Goal: Find contact information: Find contact information

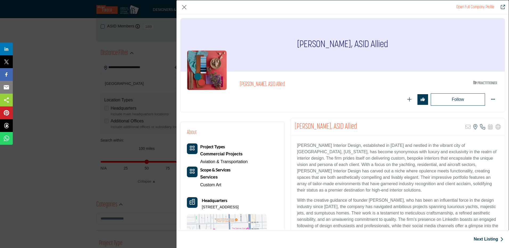
scroll to position [107, 0]
click at [184, 7] on button "Close" at bounding box center [184, 7] width 8 height 8
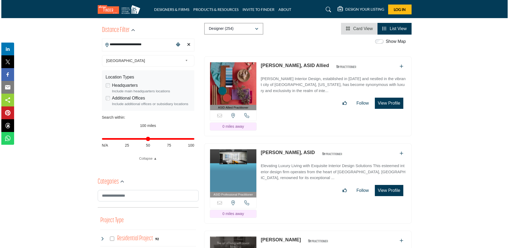
scroll to position [133, 0]
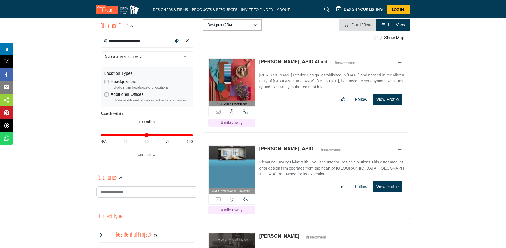
click at [380, 181] on button "View Profile" at bounding box center [388, 186] width 28 height 11
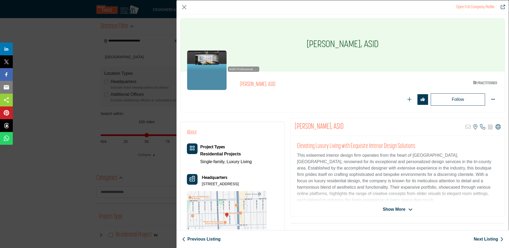
click at [385, 207] on span "Show More" at bounding box center [394, 209] width 23 height 6
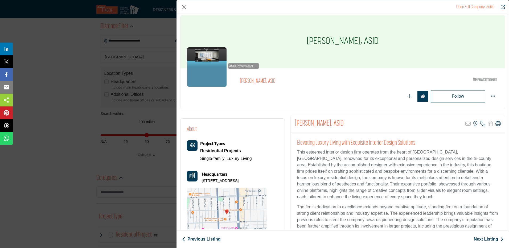
scroll to position [0, 0]
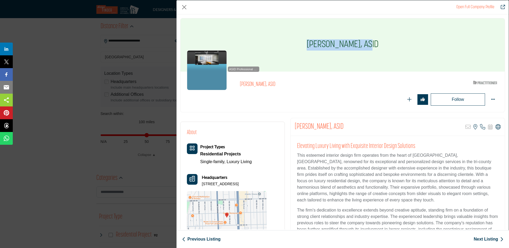
drag, startPoint x: 374, startPoint y: 42, endPoint x: 314, endPoint y: 35, distance: 60.6
click at [314, 35] on div "[PERSON_NAME], ASID" at bounding box center [343, 44] width 324 height 53
drag, startPoint x: 314, startPoint y: 35, endPoint x: 328, endPoint y: 47, distance: 18.7
copy h1 "[PERSON_NAME], ASID"
